Goal: Task Accomplishment & Management: Manage account settings

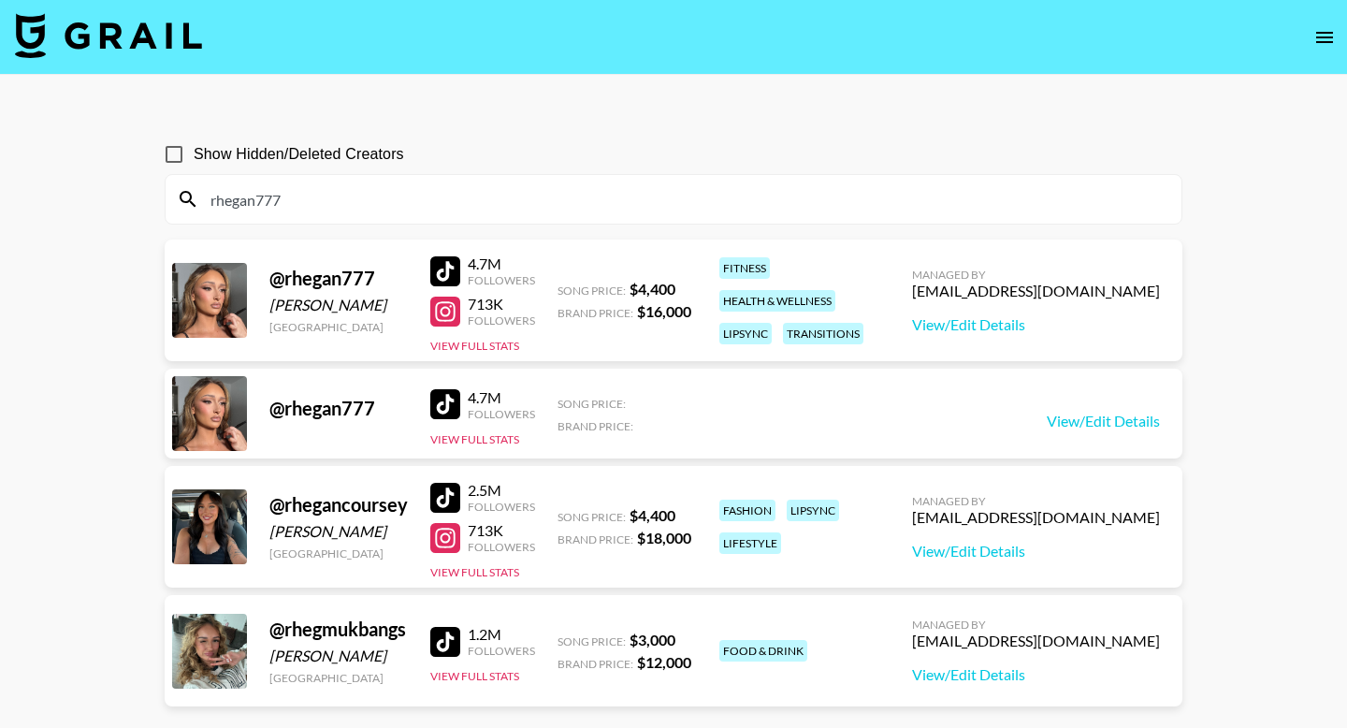
click at [100, 29] on img at bounding box center [108, 35] width 187 height 45
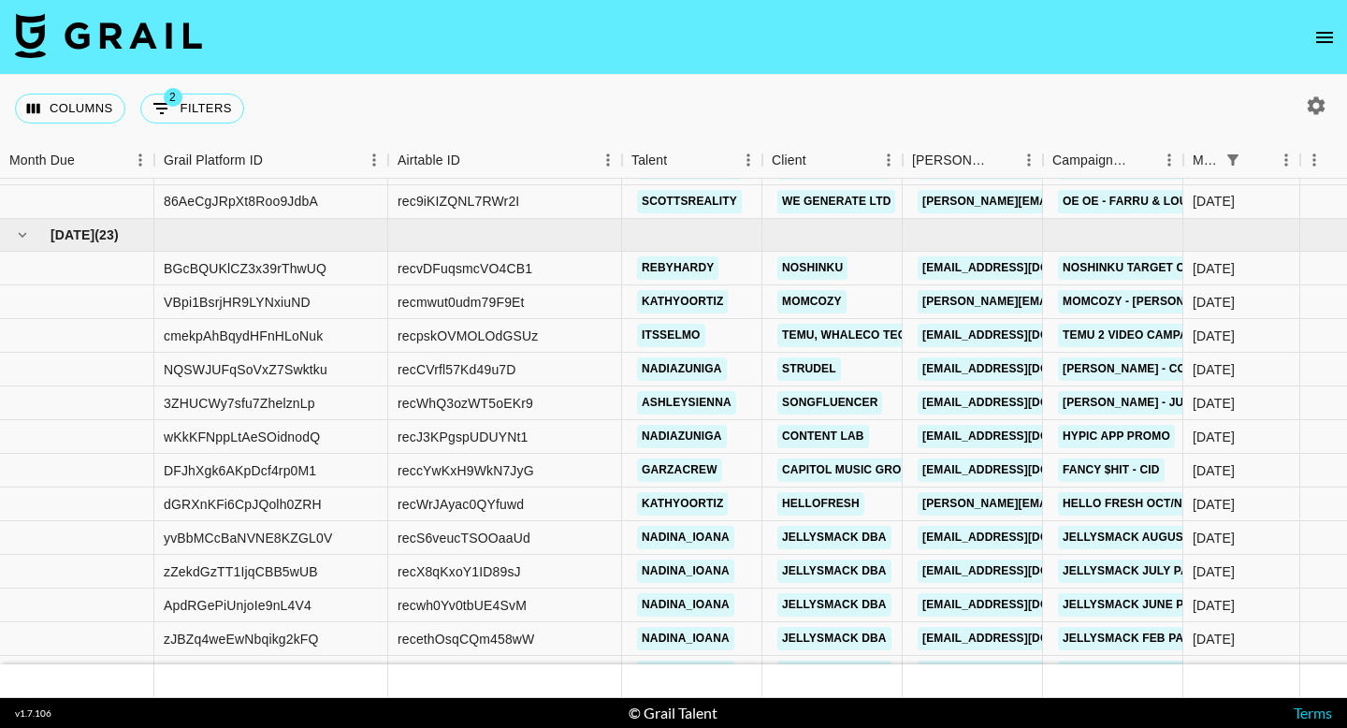
scroll to position [558, 0]
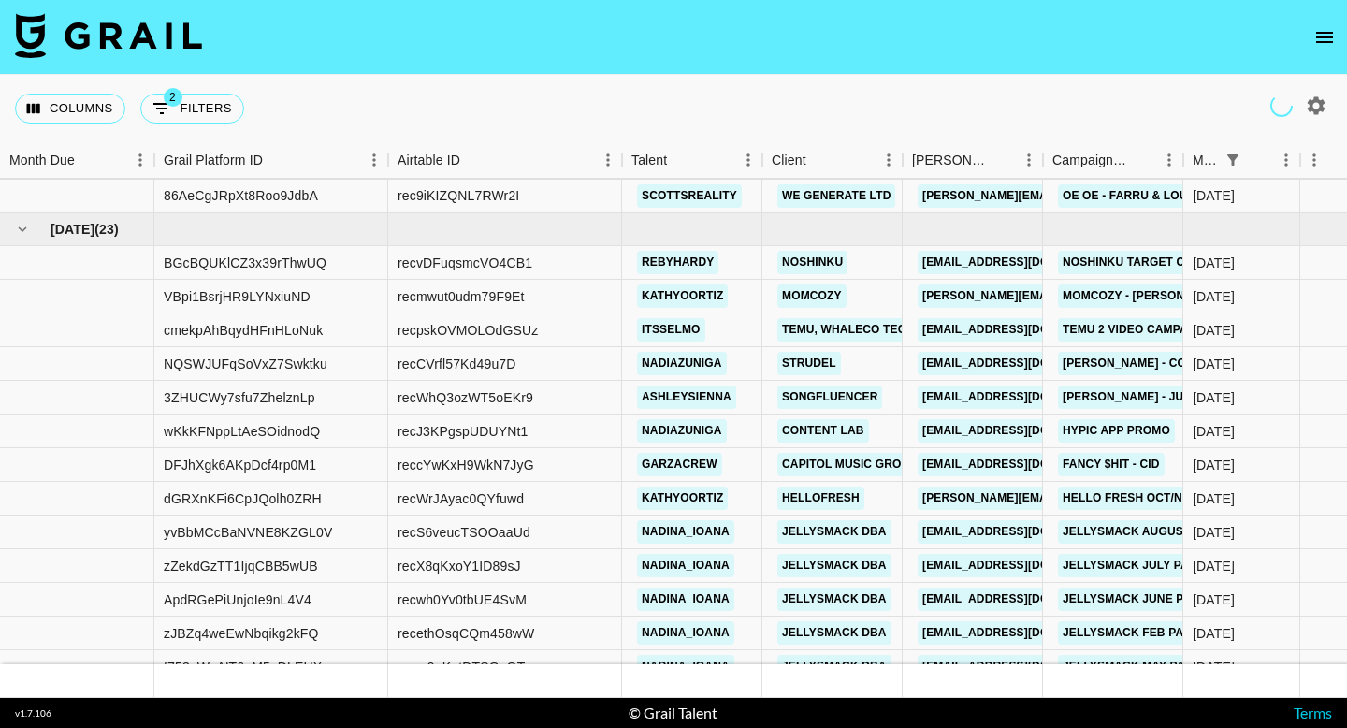
click at [1332, 40] on icon "open drawer" at bounding box center [1324, 37] width 22 height 22
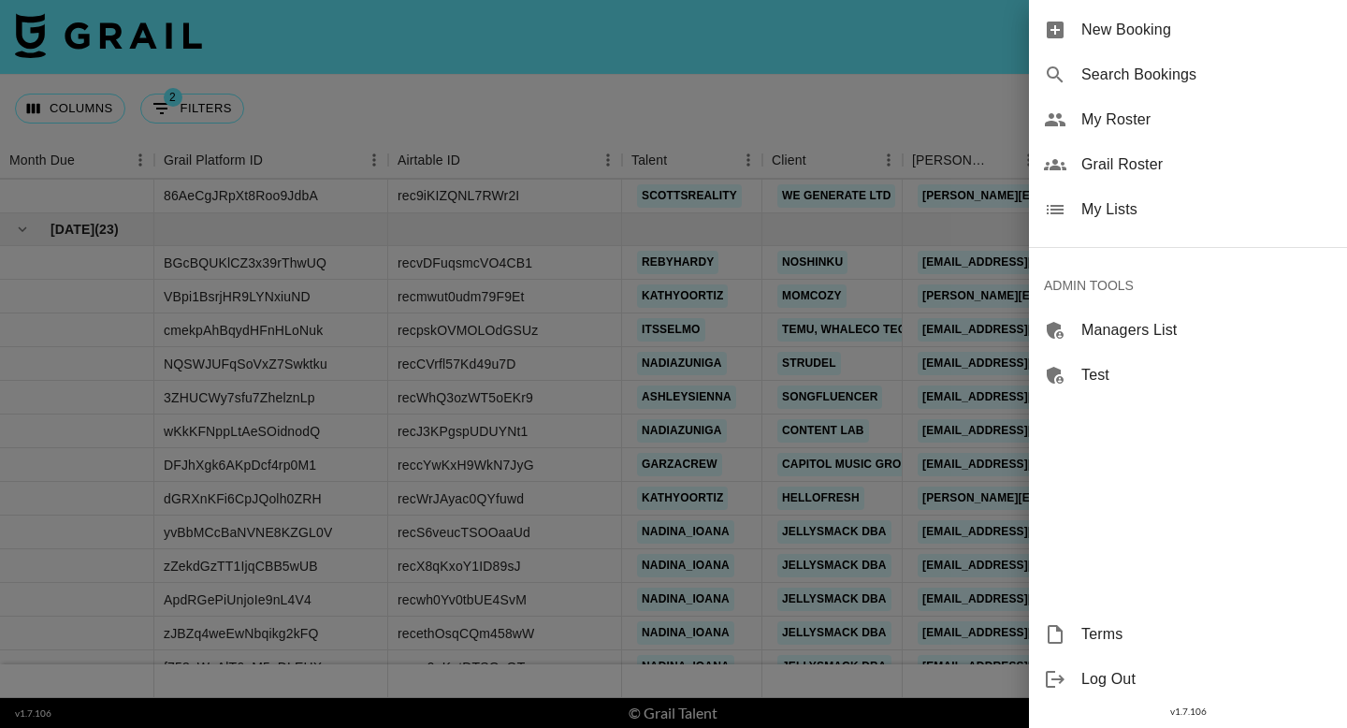
click at [1148, 160] on span "Grail Roster" at bounding box center [1206, 164] width 251 height 22
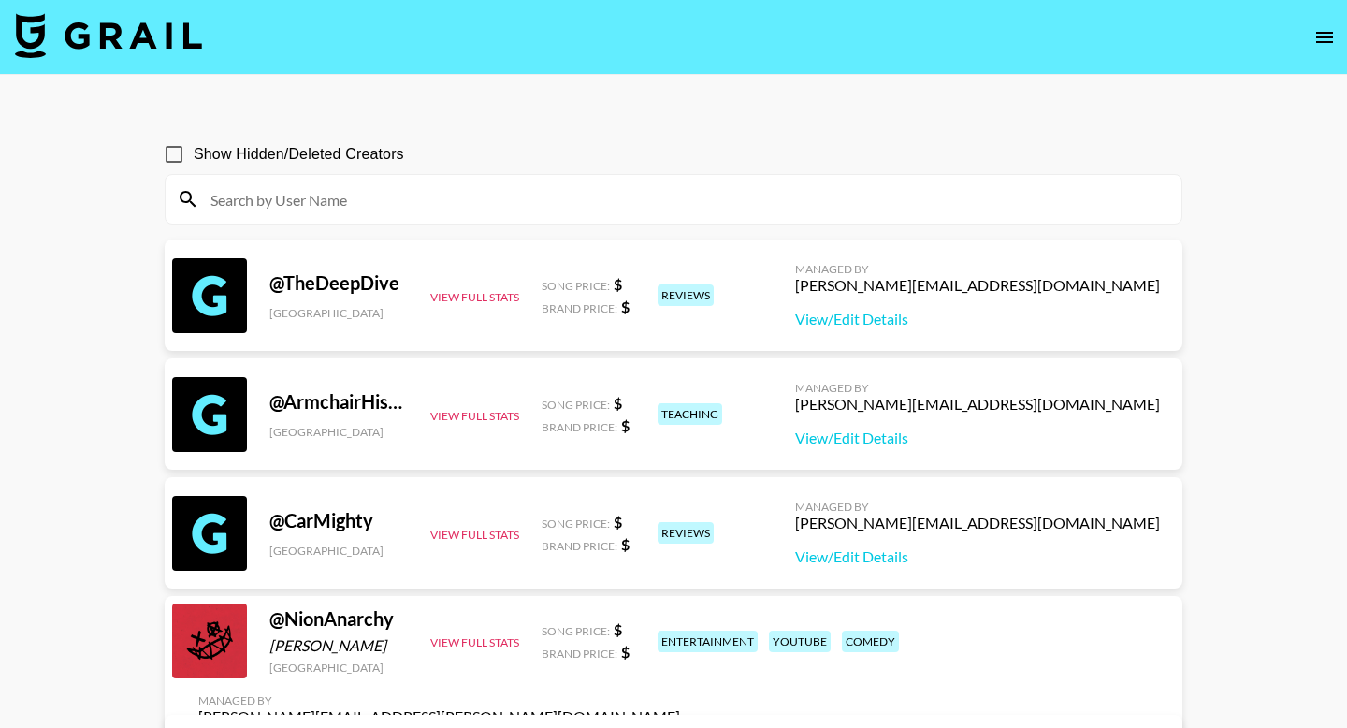
click at [392, 205] on input at bounding box center [684, 199] width 971 height 30
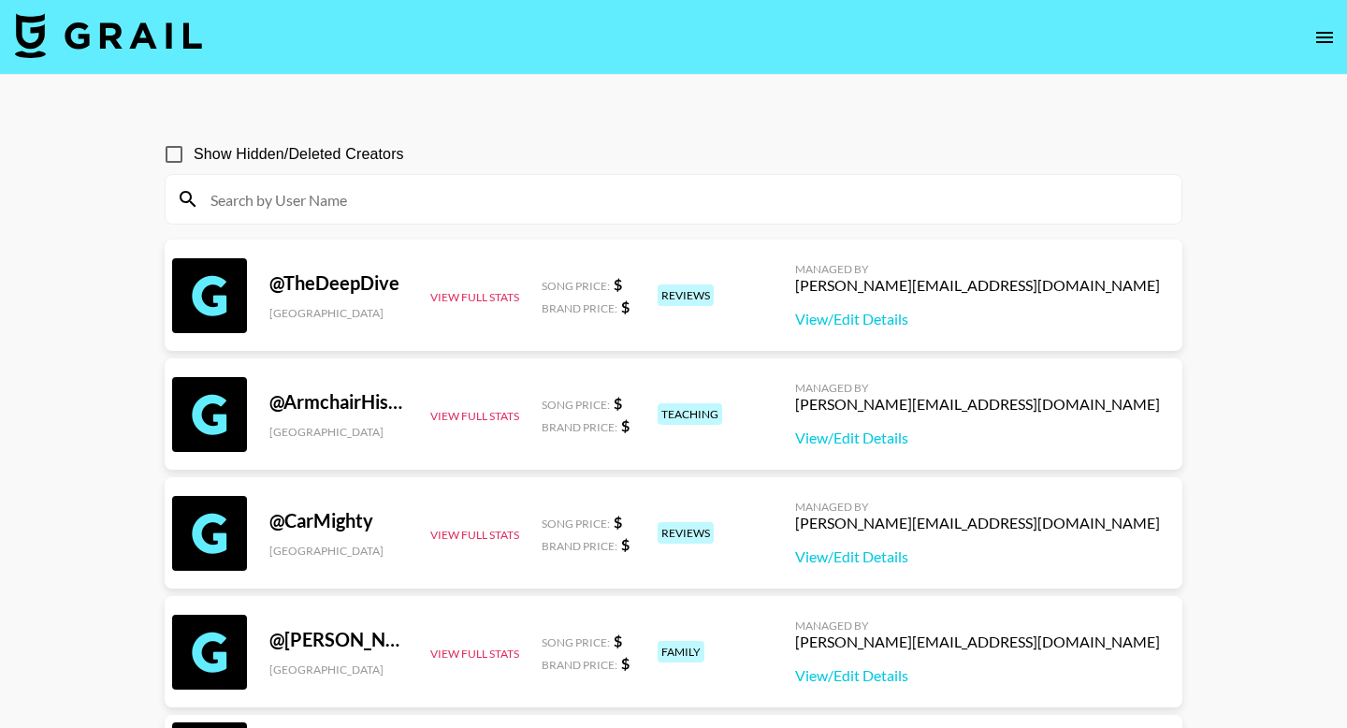
paste input "jadennn1k"
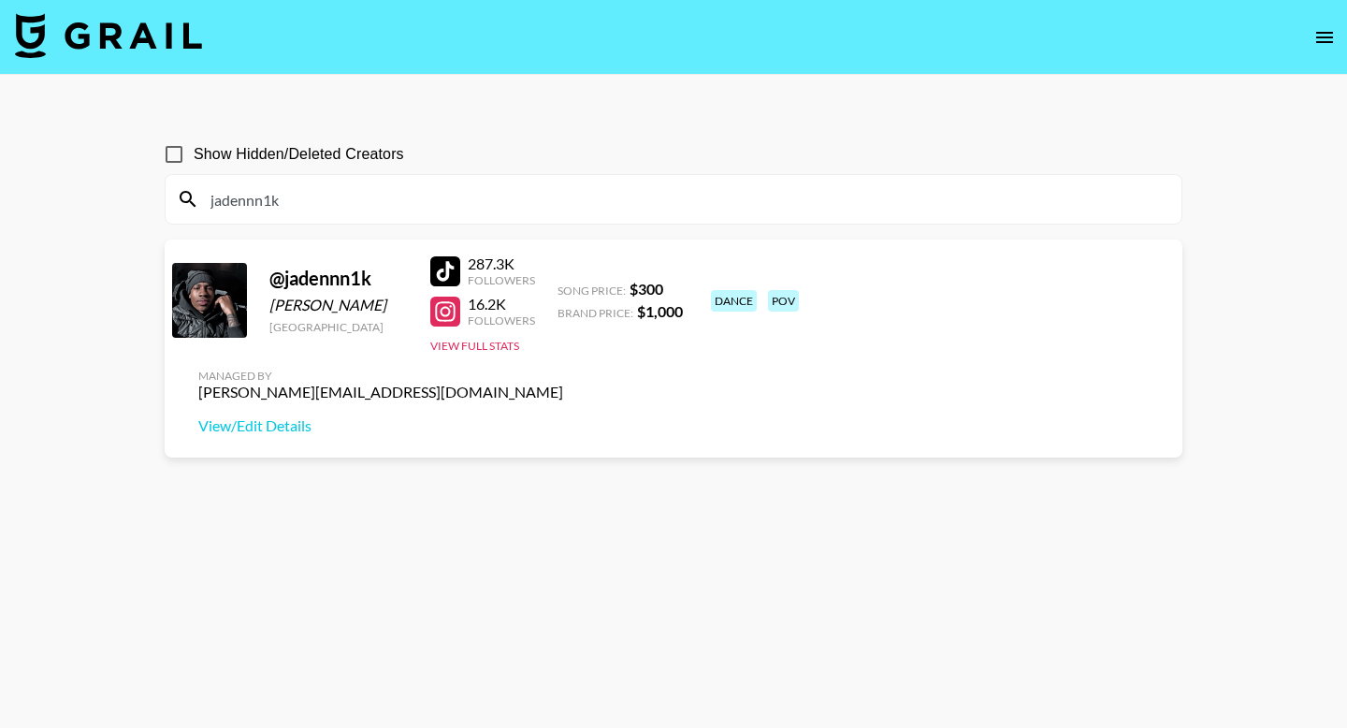
click at [642, 207] on input "jadennn1k" at bounding box center [684, 199] width 971 height 30
paste input "thismightbeselah"
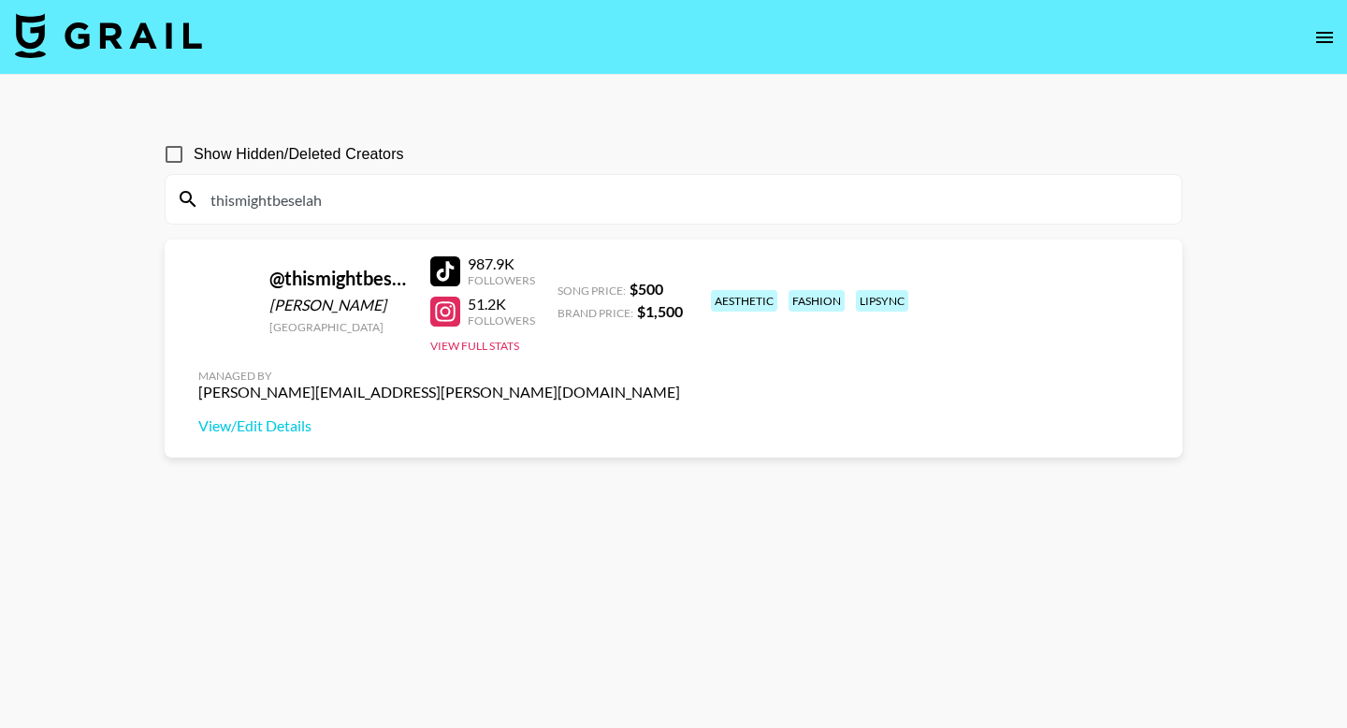
type input "thismightbeselah"
click at [89, 38] on img at bounding box center [108, 35] width 187 height 45
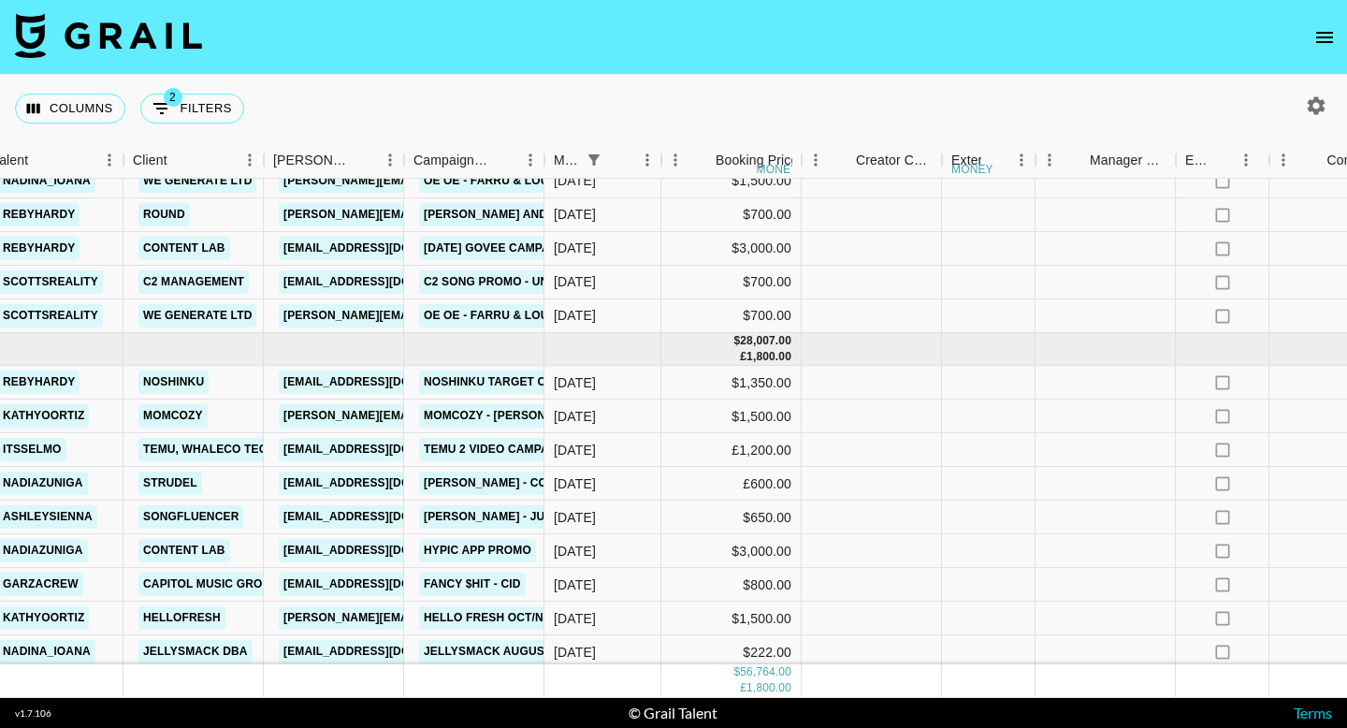
scroll to position [440, 639]
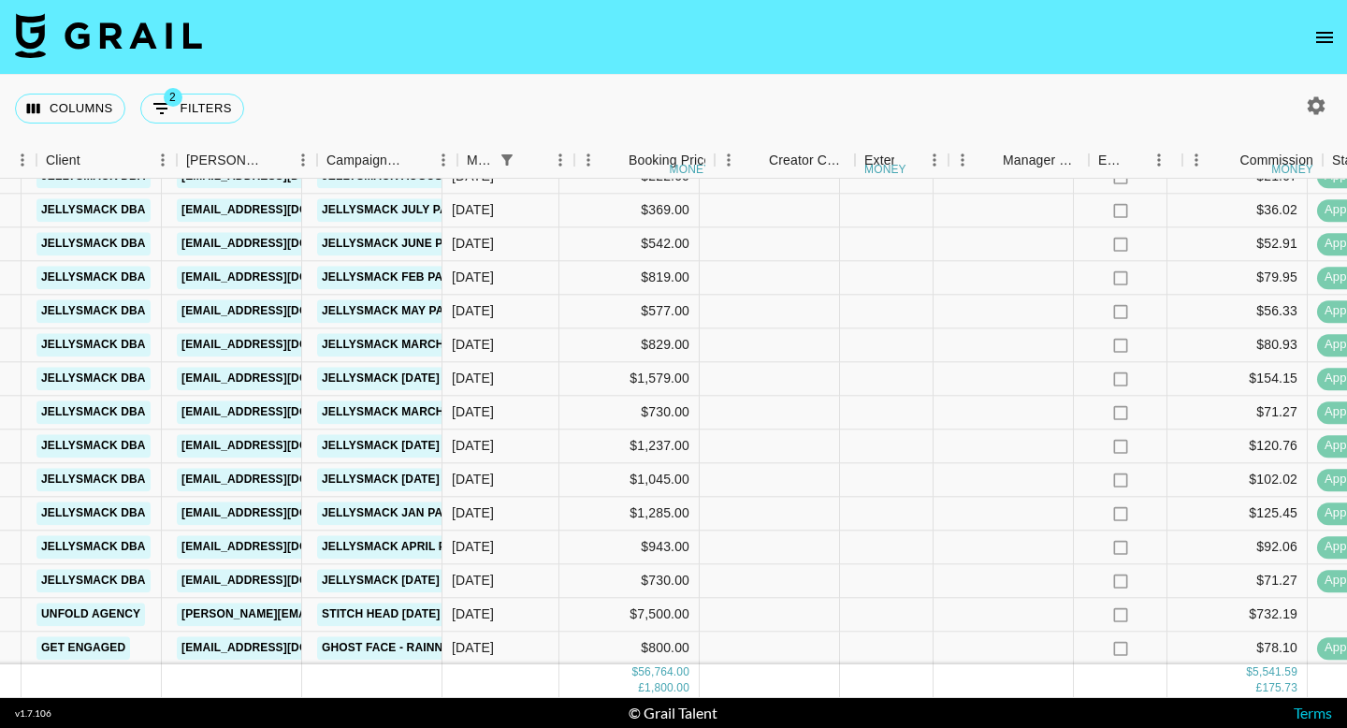
scroll to position [914, 726]
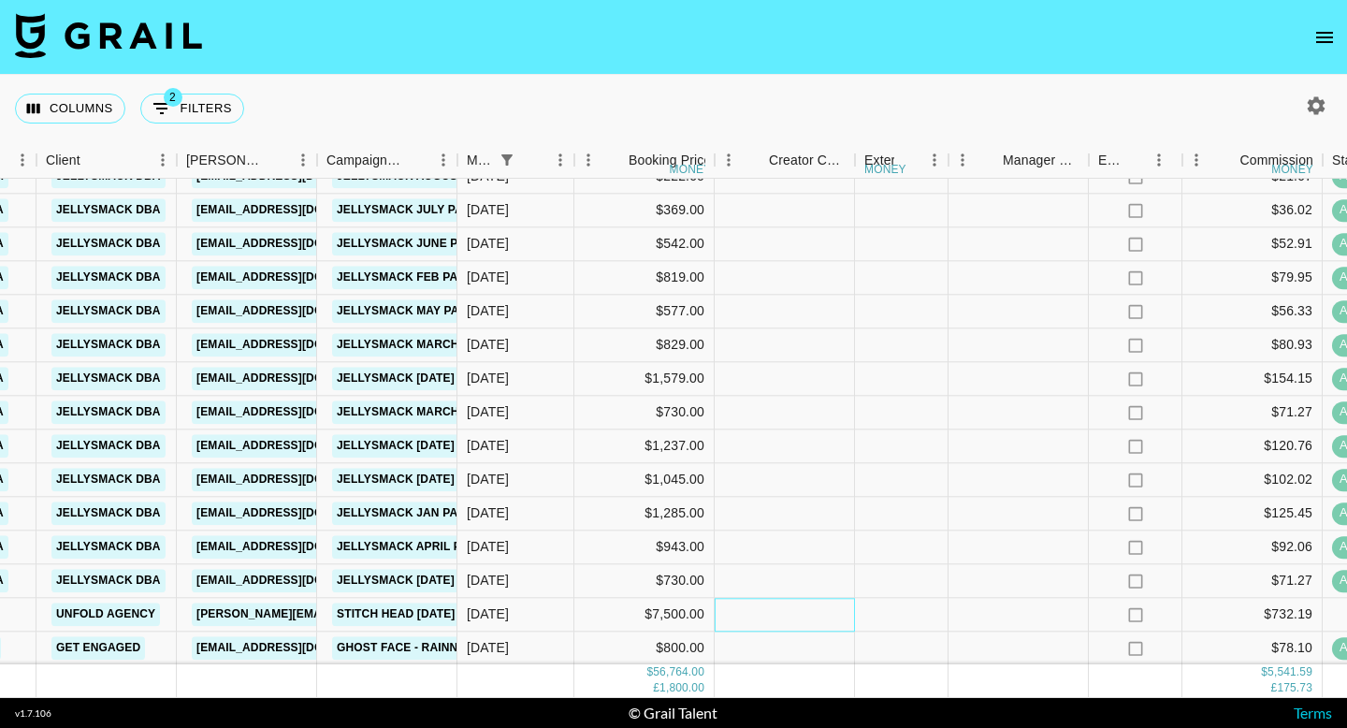
click at [768, 606] on div at bounding box center [784, 615] width 140 height 34
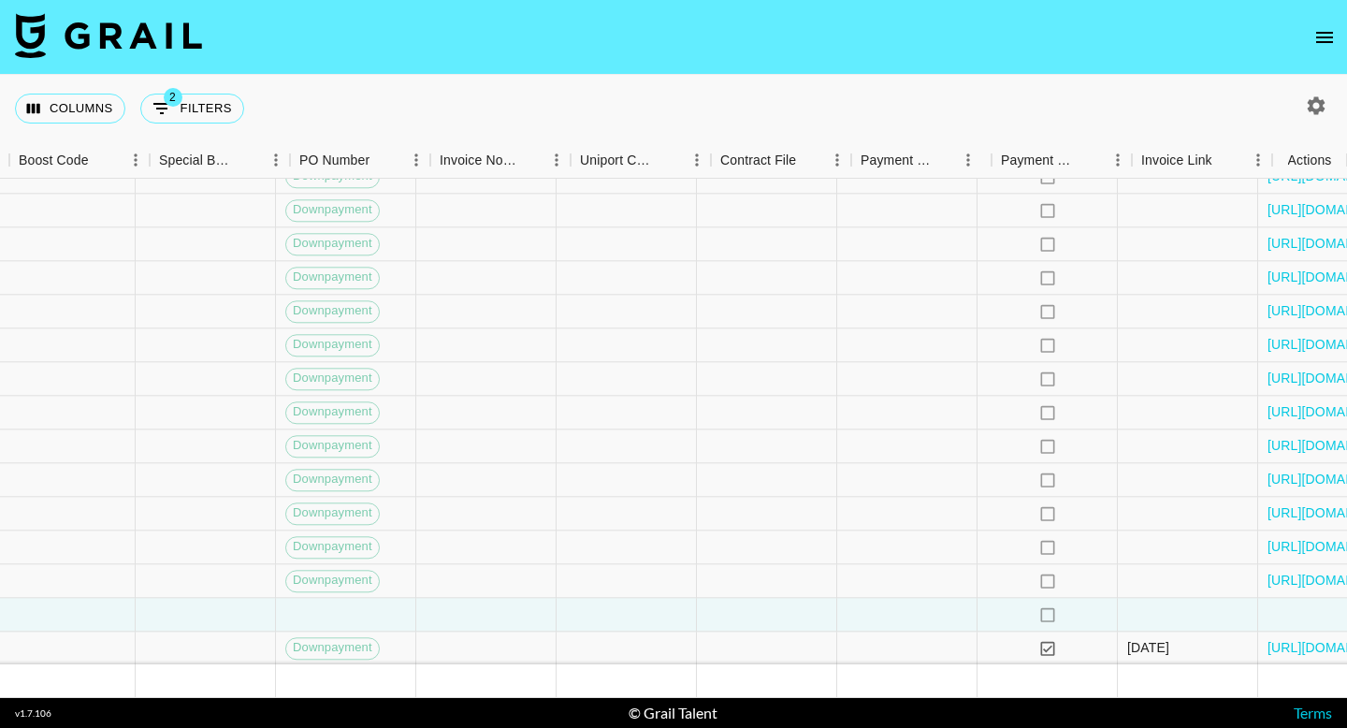
scroll to position [914, 2319]
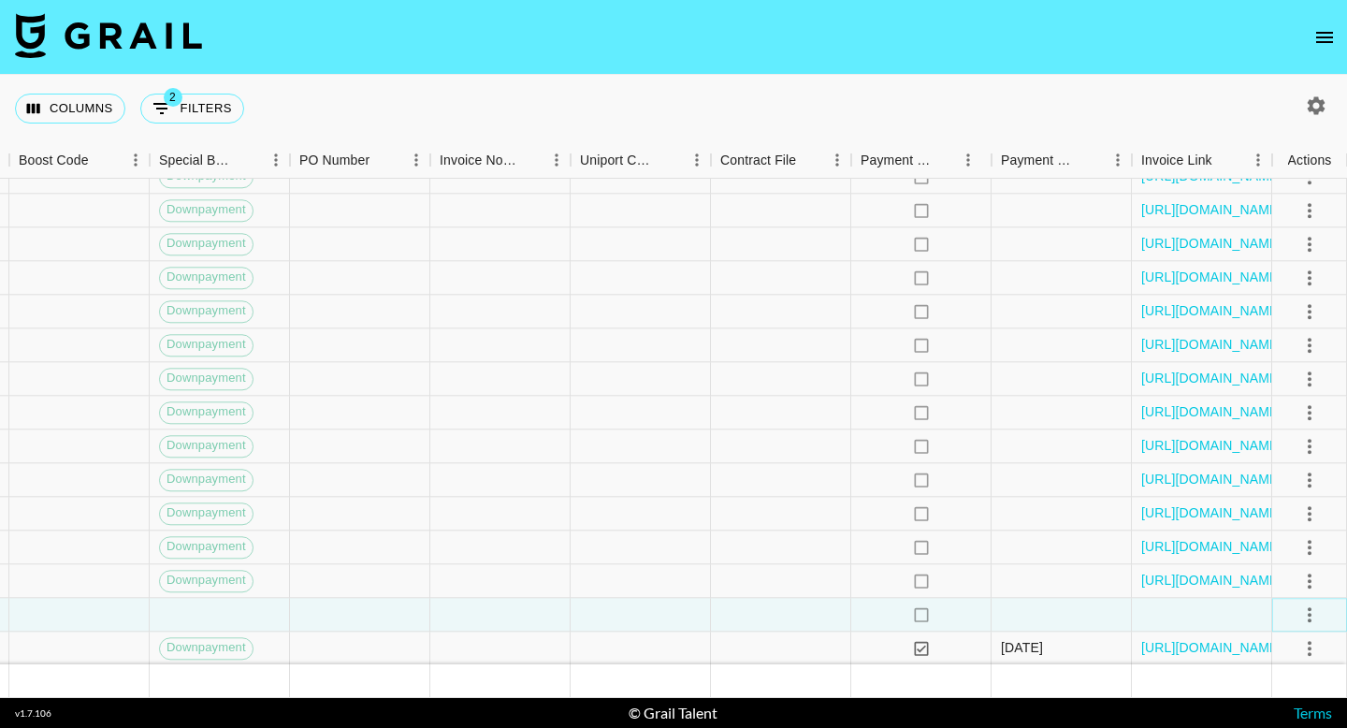
click at [1312, 613] on icon "select merge strategy" at bounding box center [1309, 614] width 22 height 22
click at [1272, 447] on li "Confirm" at bounding box center [1286, 440] width 122 height 34
click at [811, 502] on div at bounding box center [781, 514] width 140 height 34
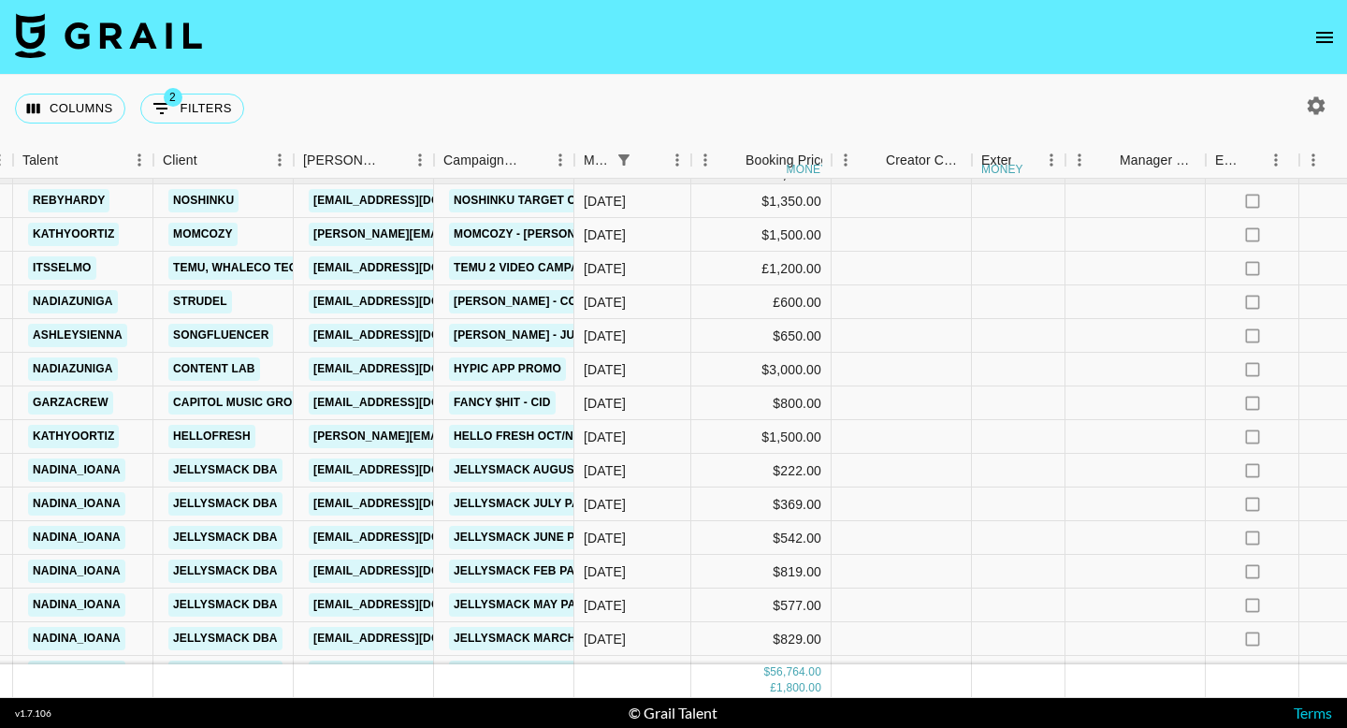
scroll to position [624, 609]
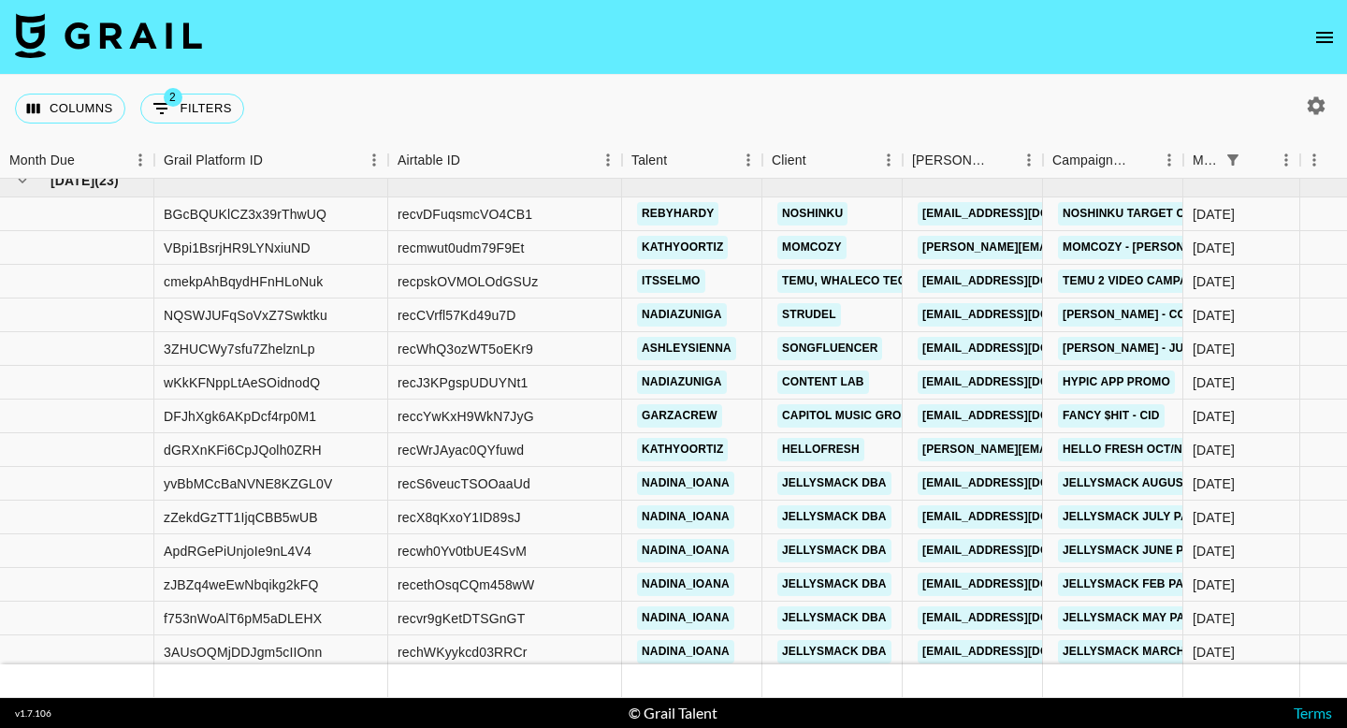
scroll to position [588, 0]
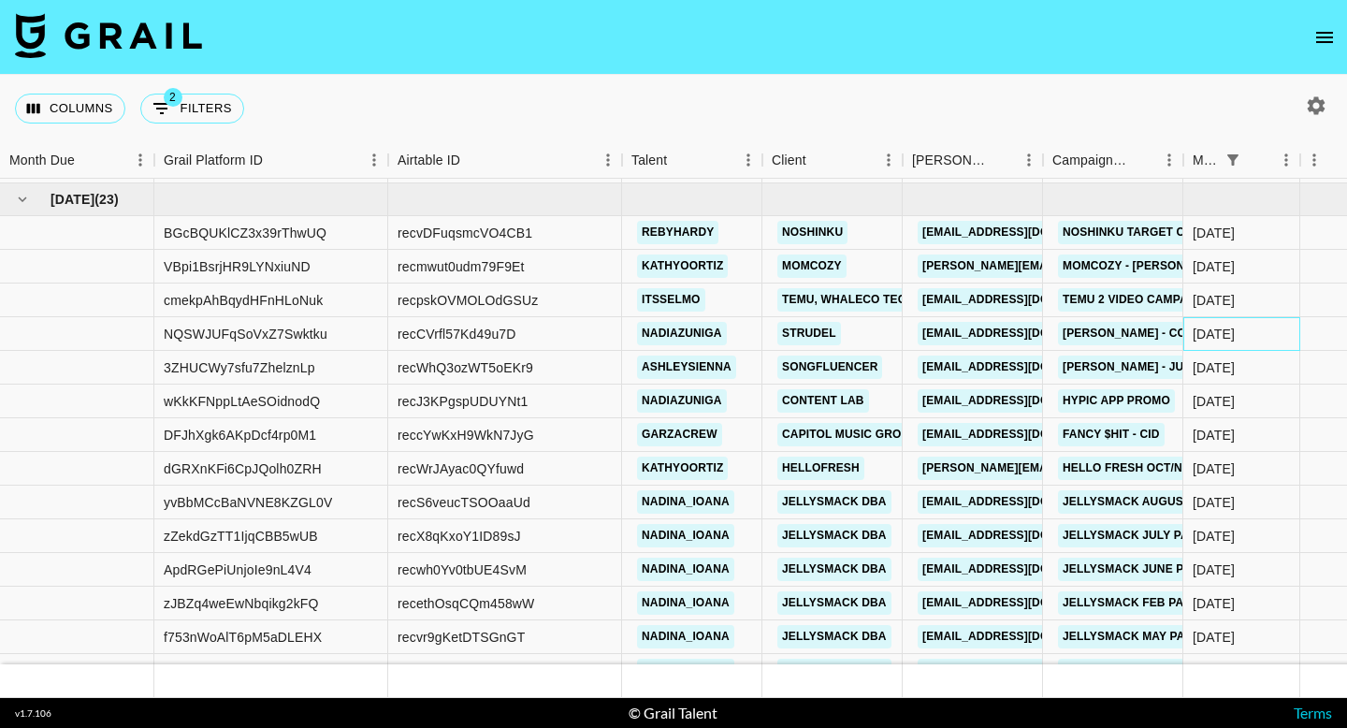
click at [1233, 329] on div "[DATE]" at bounding box center [1213, 333] width 42 height 19
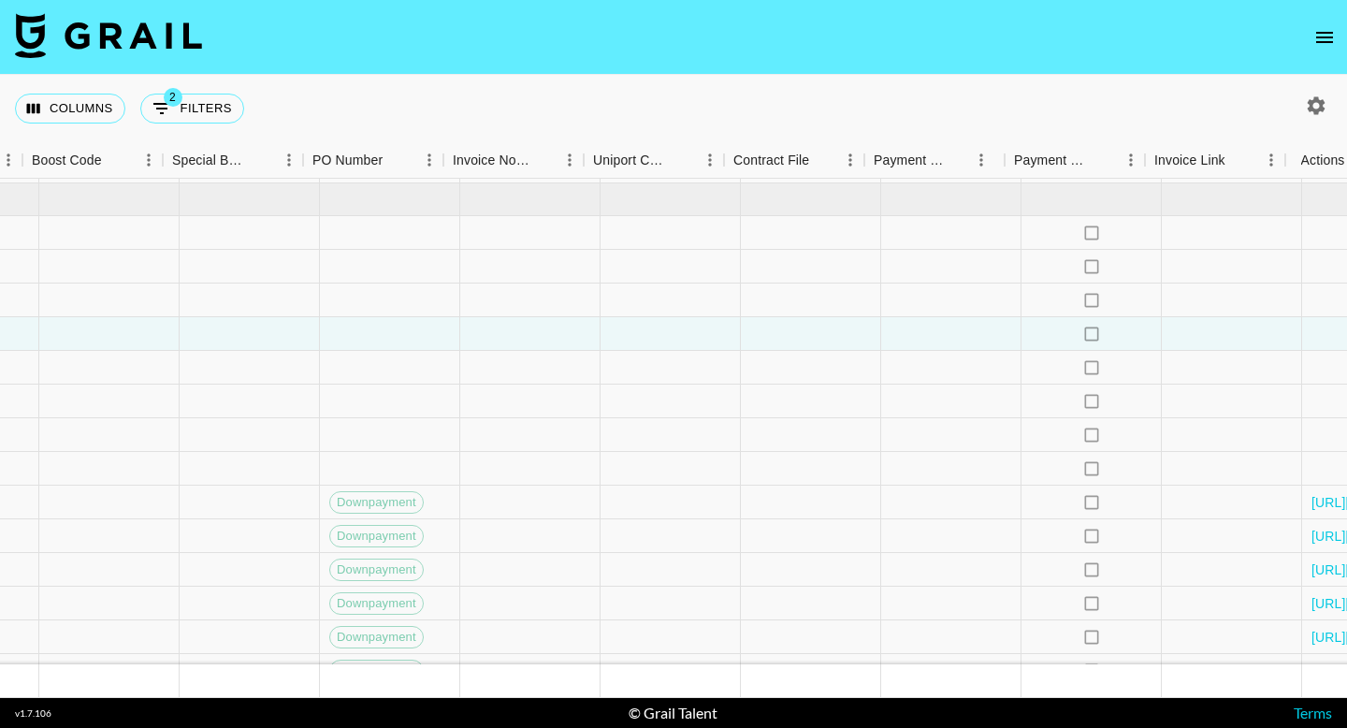
scroll to position [588, 2319]
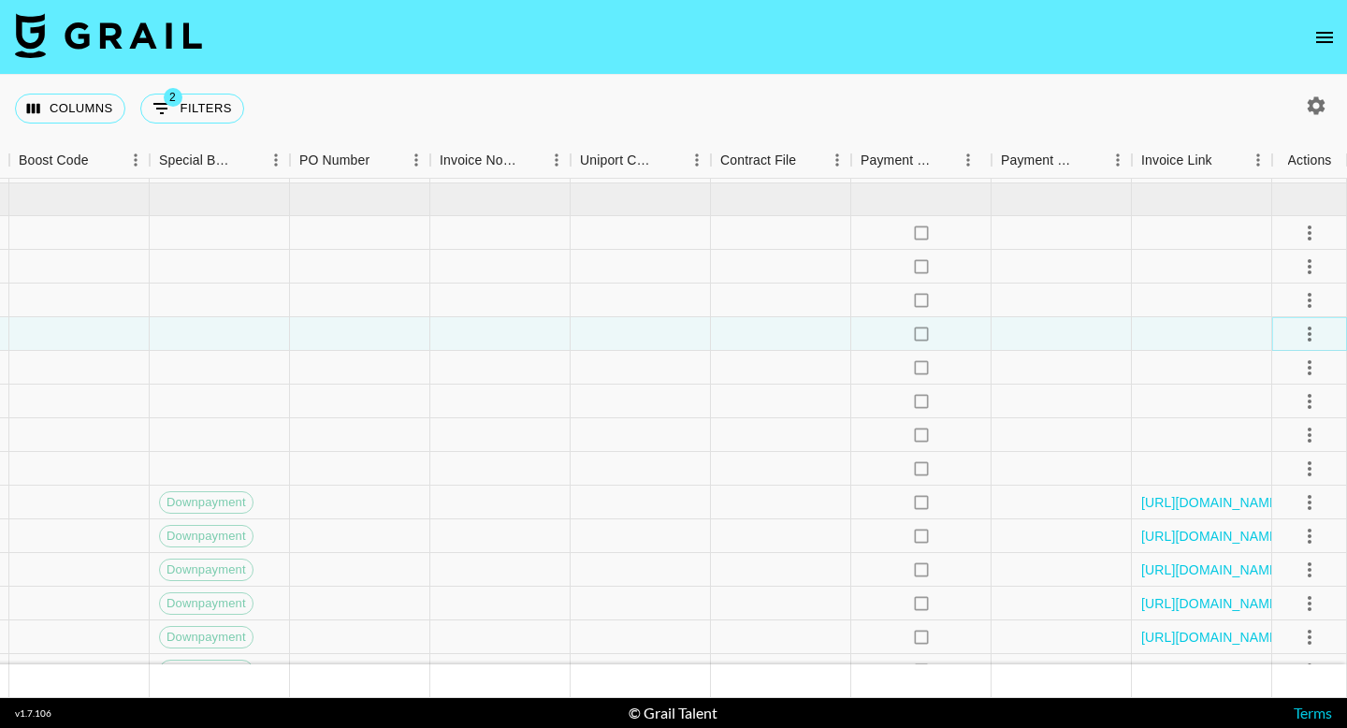
click at [1302, 335] on icon "select merge strategy" at bounding box center [1309, 334] width 22 height 22
click at [1292, 479] on li "Cancel" at bounding box center [1286, 475] width 122 height 34
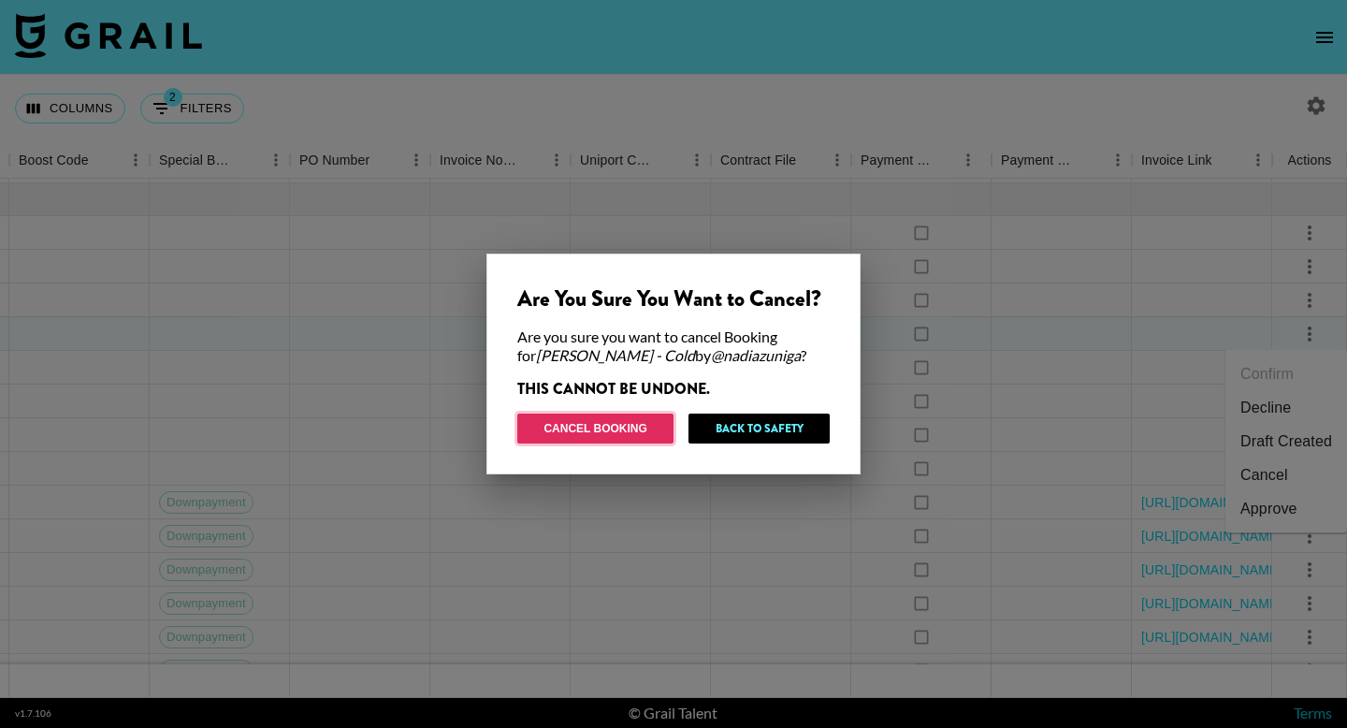
click at [630, 433] on button "Cancel Booking" at bounding box center [595, 428] width 156 height 30
